Goal: Transaction & Acquisition: Purchase product/service

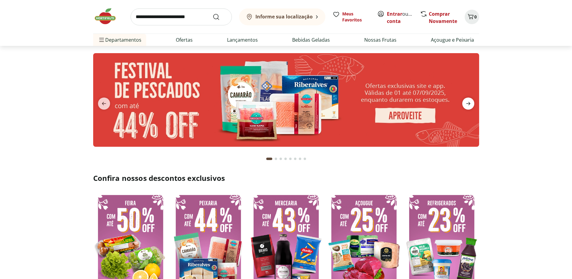
click at [466, 102] on icon "next" at bounding box center [468, 103] width 7 height 7
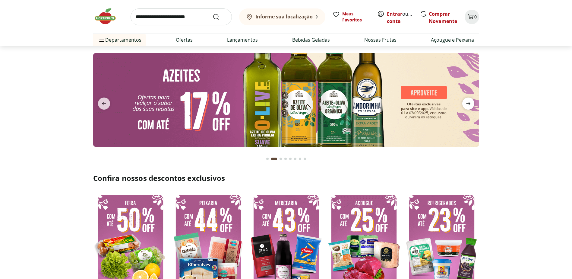
click at [466, 102] on icon "next" at bounding box center [468, 103] width 7 height 7
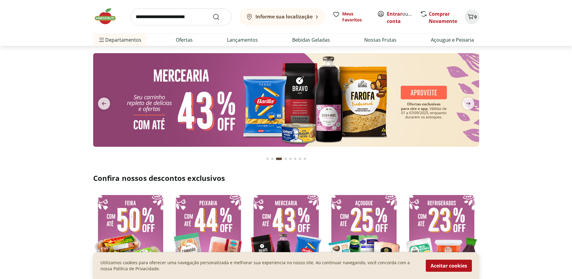
click at [273, 106] on img at bounding box center [286, 100] width 386 height 94
select select "**********"
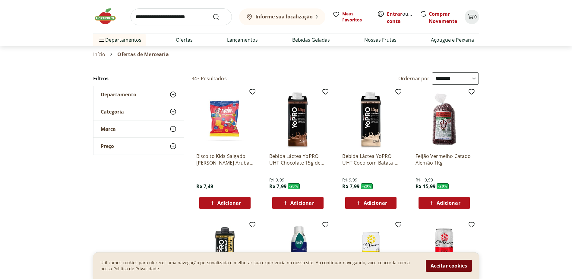
click at [454, 263] on button "Aceitar cookies" at bounding box center [449, 265] width 46 height 12
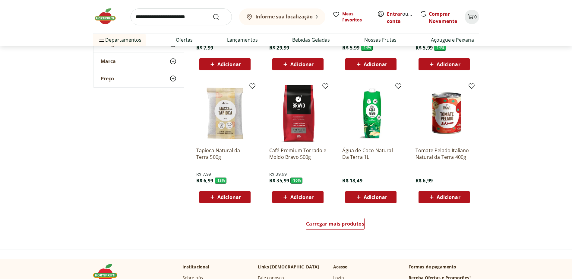
scroll to position [271, 0]
click at [333, 221] on span "Carregar mais produtos" at bounding box center [335, 223] width 58 height 5
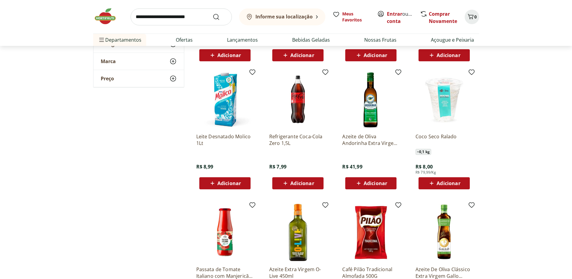
scroll to position [422, 0]
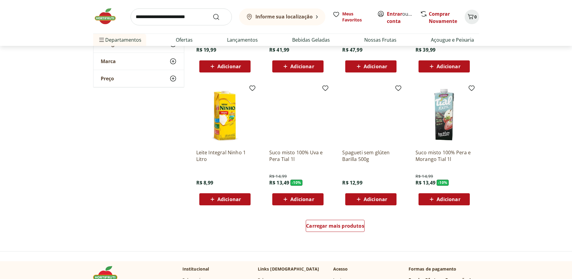
scroll to position [664, 0]
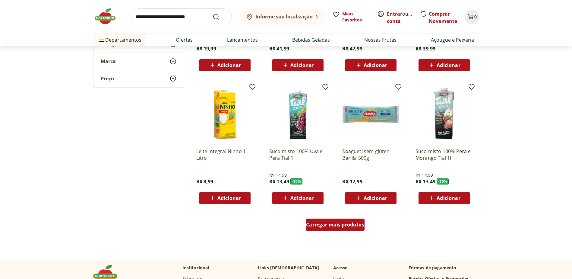
click at [342, 228] on div "Carregar mais produtos" at bounding box center [335, 224] width 59 height 12
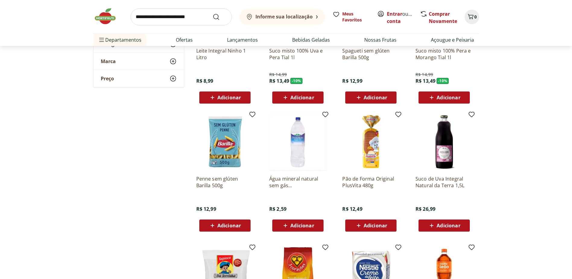
scroll to position [814, 0]
